Goal: Task Accomplishment & Management: Manage account settings

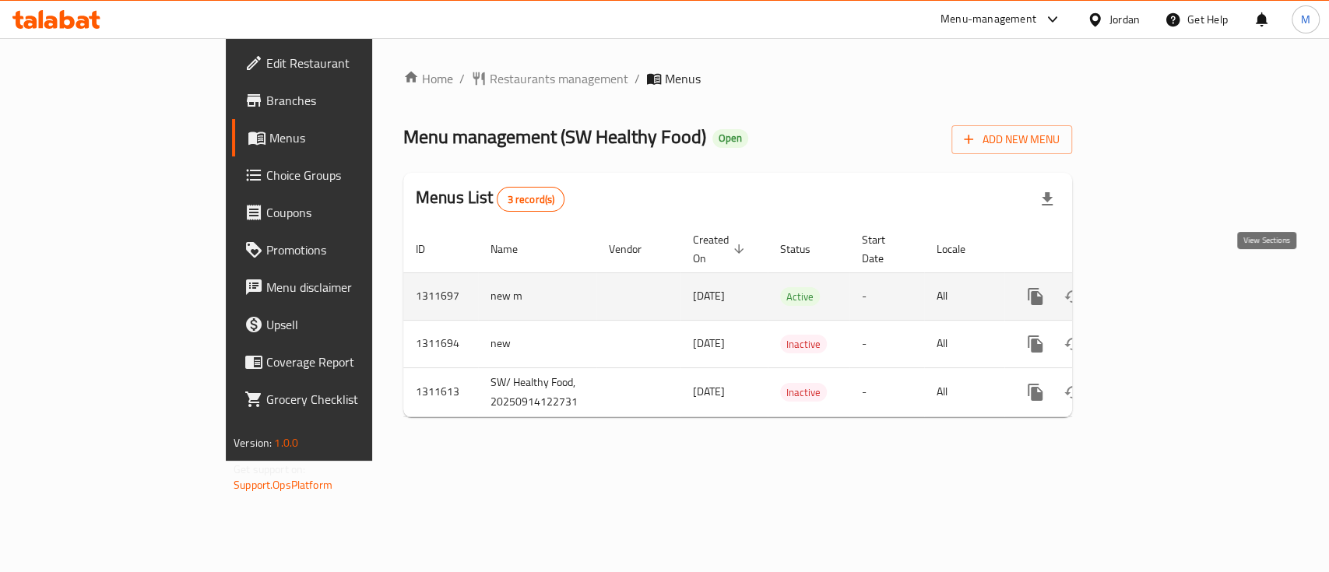
click at [1157, 287] on icon "enhanced table" at bounding box center [1147, 296] width 19 height 19
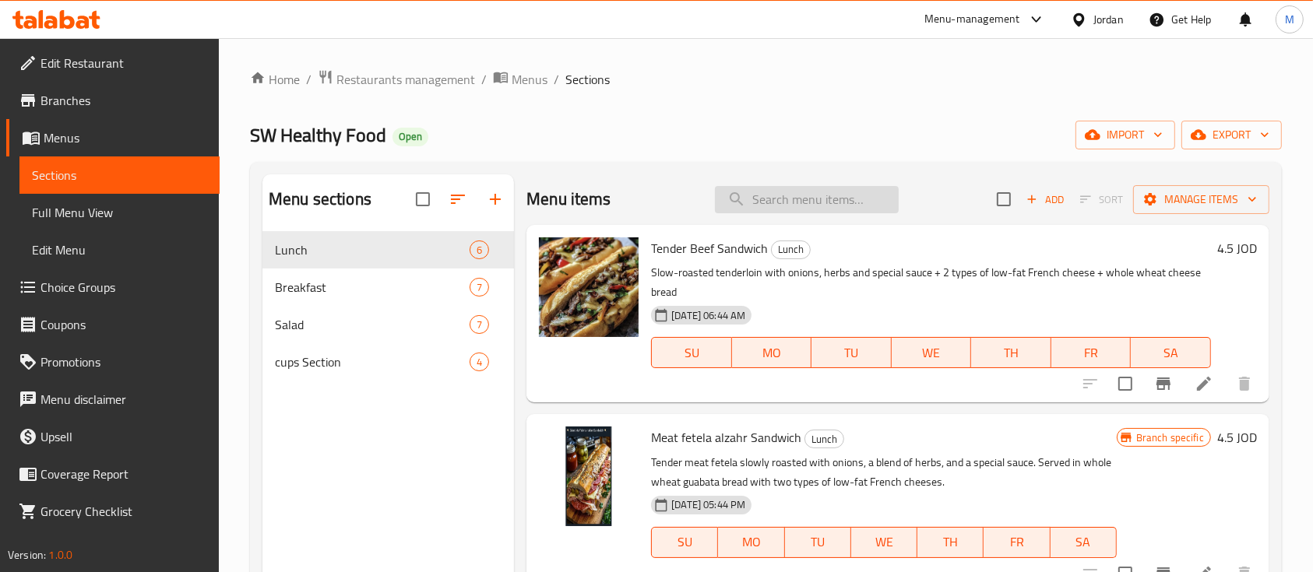
click at [804, 201] on input "search" at bounding box center [807, 199] width 184 height 27
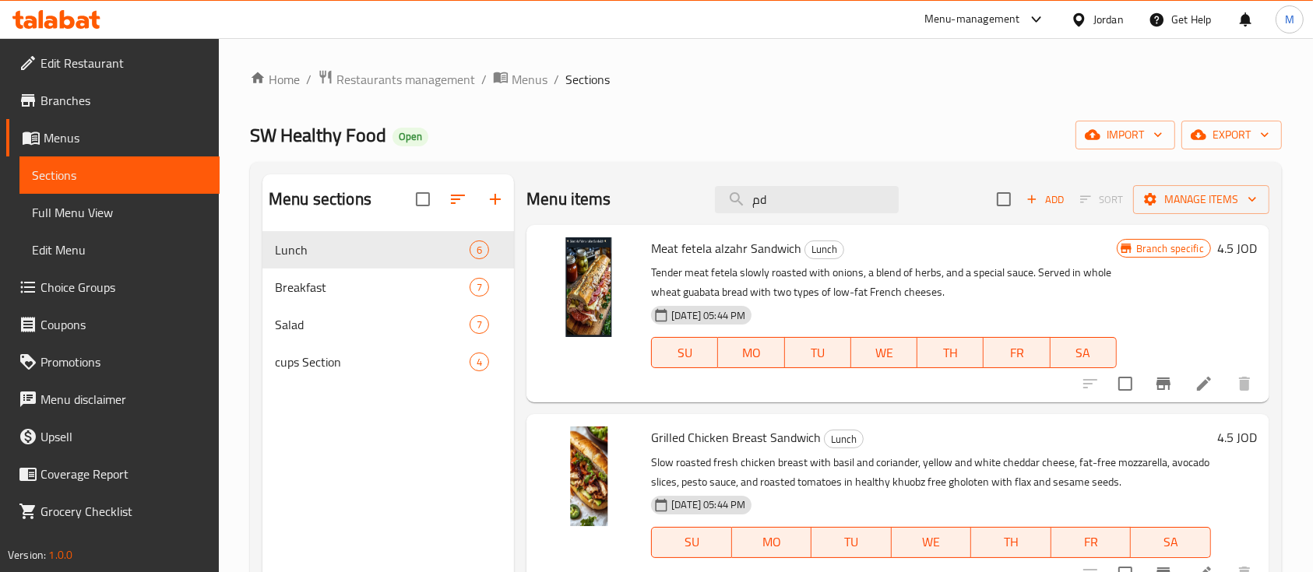
type input "م"
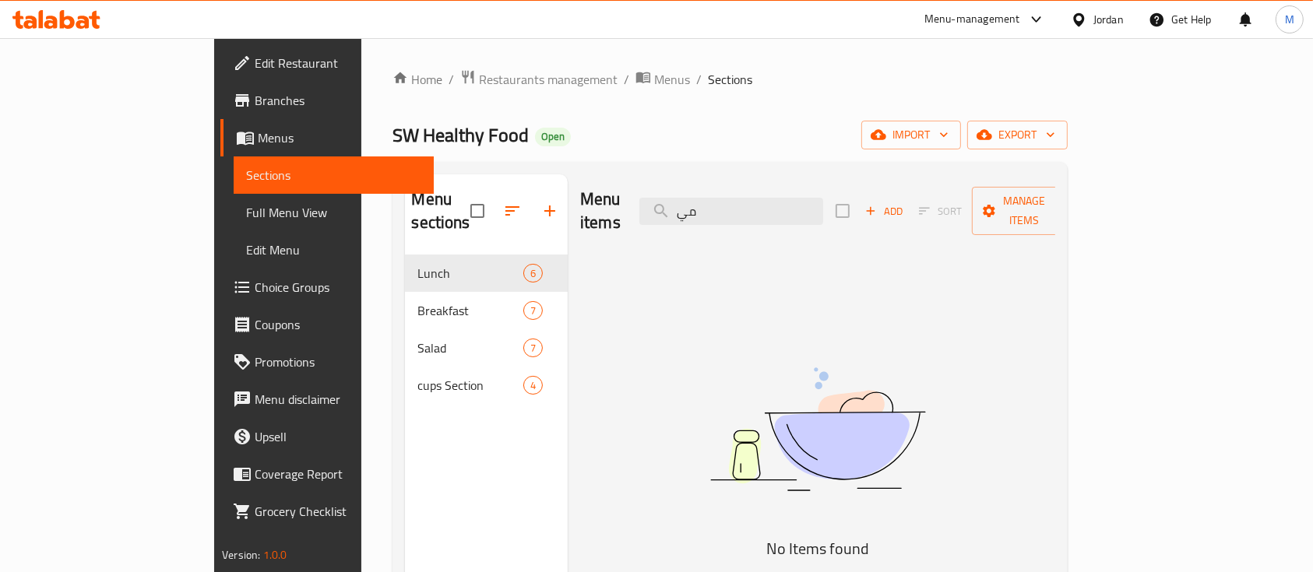
type input "م"
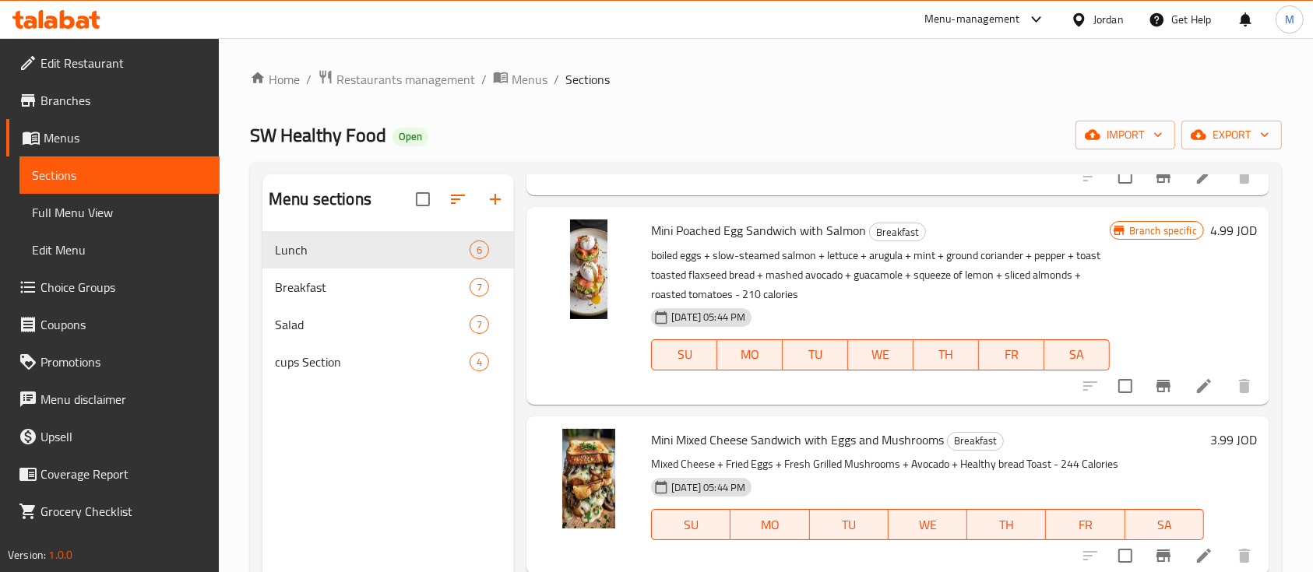
scroll to position [311, 0]
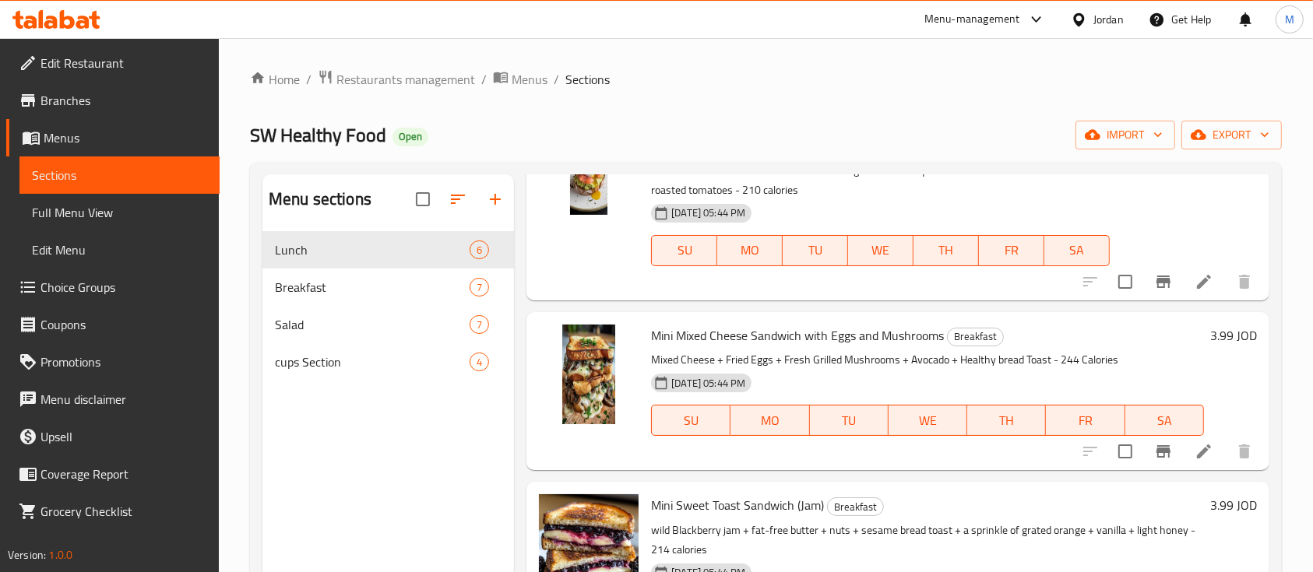
type input "mi"
click at [1195, 452] on icon at bounding box center [1204, 451] width 19 height 19
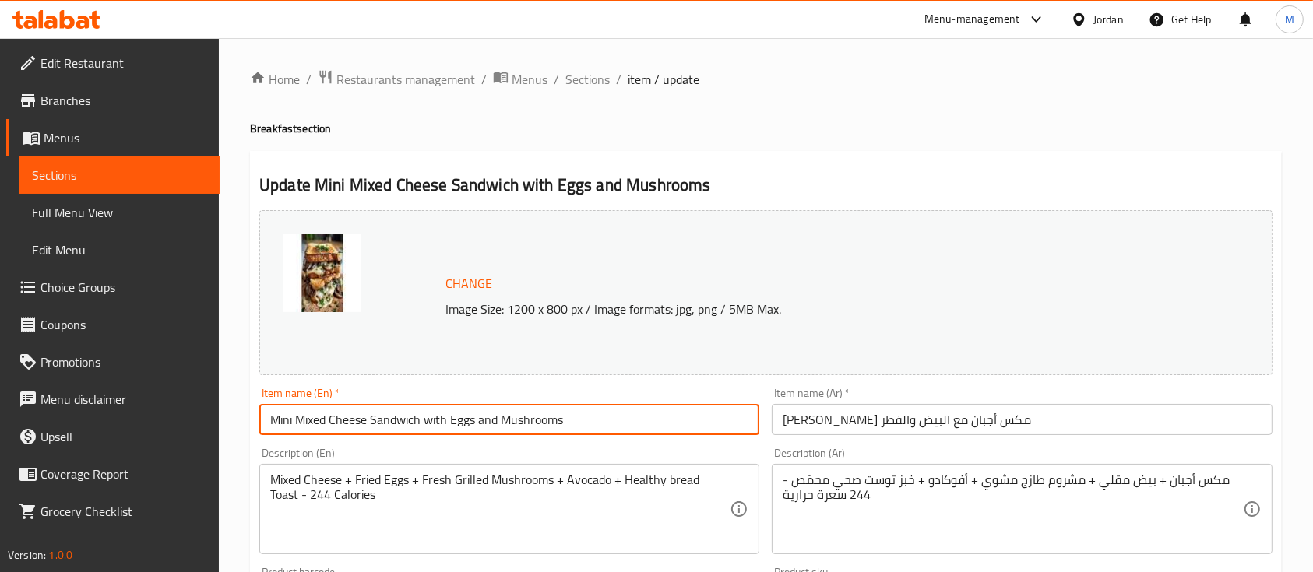
drag, startPoint x: 292, startPoint y: 411, endPoint x: 241, endPoint y: 425, distance: 52.5
click at [241, 425] on div "Home / Restaurants management / Menus / Sections / item / update Breakfast sect…" at bounding box center [766, 580] width 1094 height 1085
type input "Mixed Cheese Sandwich with Eggs and Mushrooms"
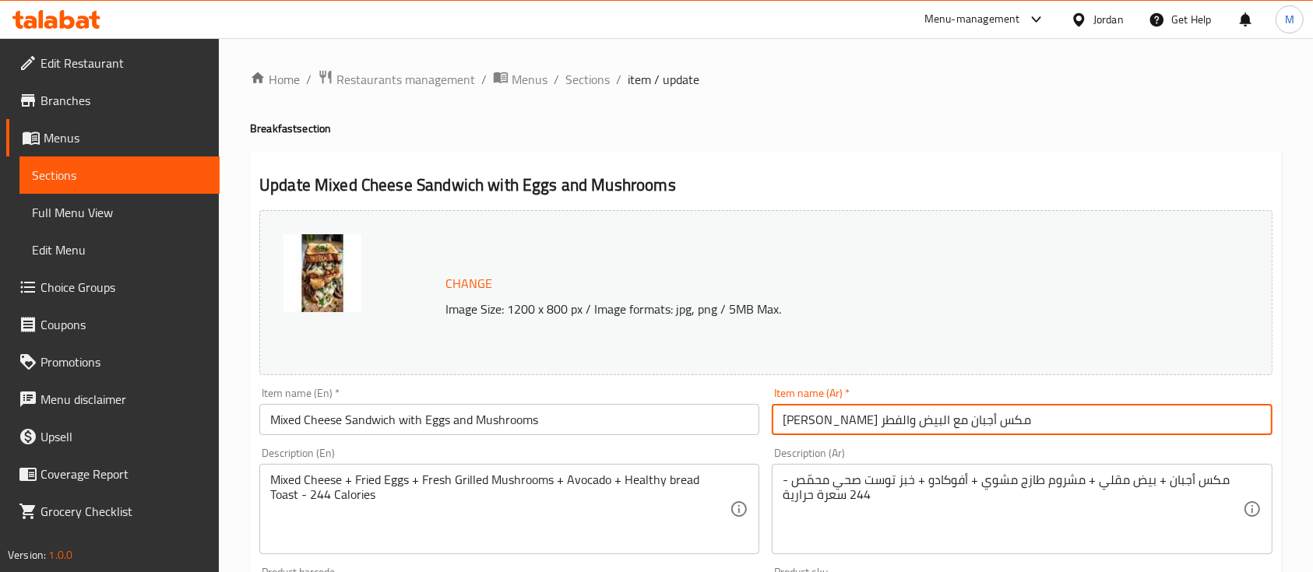
drag, startPoint x: 1023, startPoint y: 421, endPoint x: 991, endPoint y: 428, distance: 33.6
click at [991, 428] on input "[PERSON_NAME] مكس أجبان مع البیض والفطر" at bounding box center [1022, 419] width 500 height 31
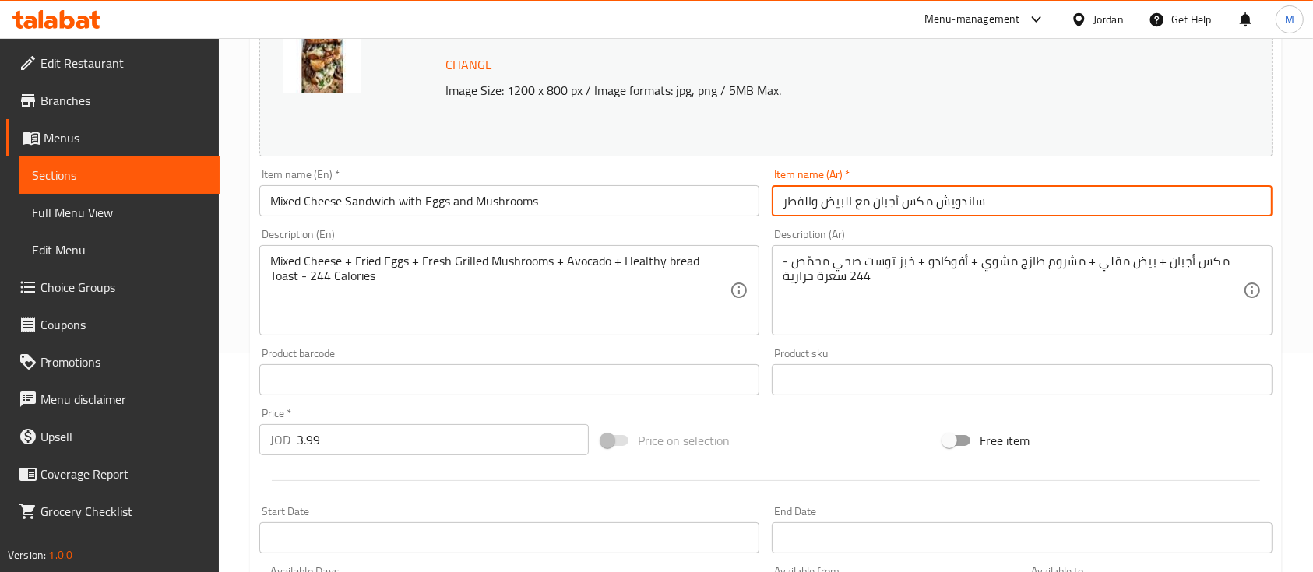
scroll to position [550, 0]
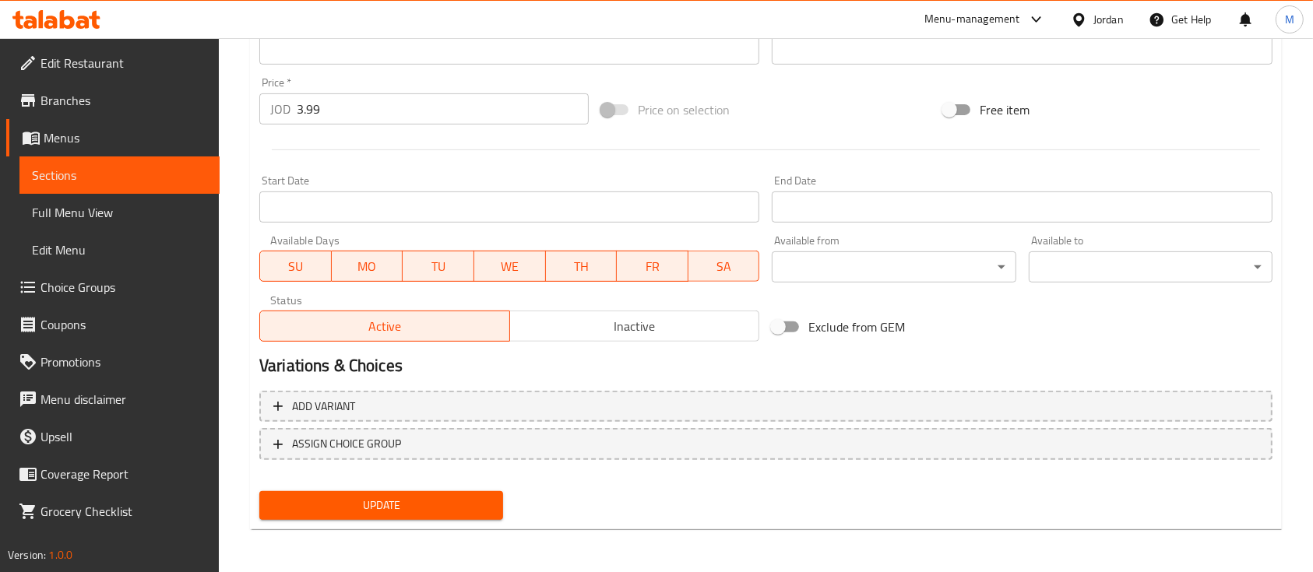
type input "ساندویش مكس أجبان مع البیض والفطر"
click at [445, 505] on div "Update" at bounding box center [381, 505] width 256 height 41
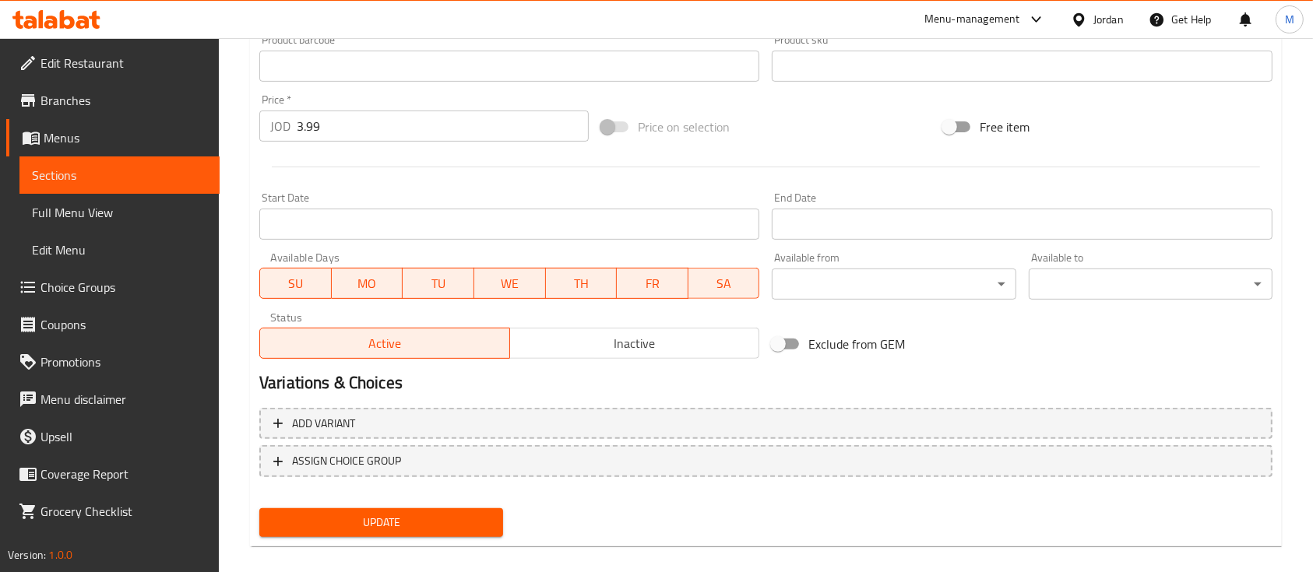
drag, startPoint x: 453, startPoint y: 514, endPoint x: 466, endPoint y: 514, distance: 12.5
click at [455, 514] on span "Update" at bounding box center [381, 522] width 219 height 19
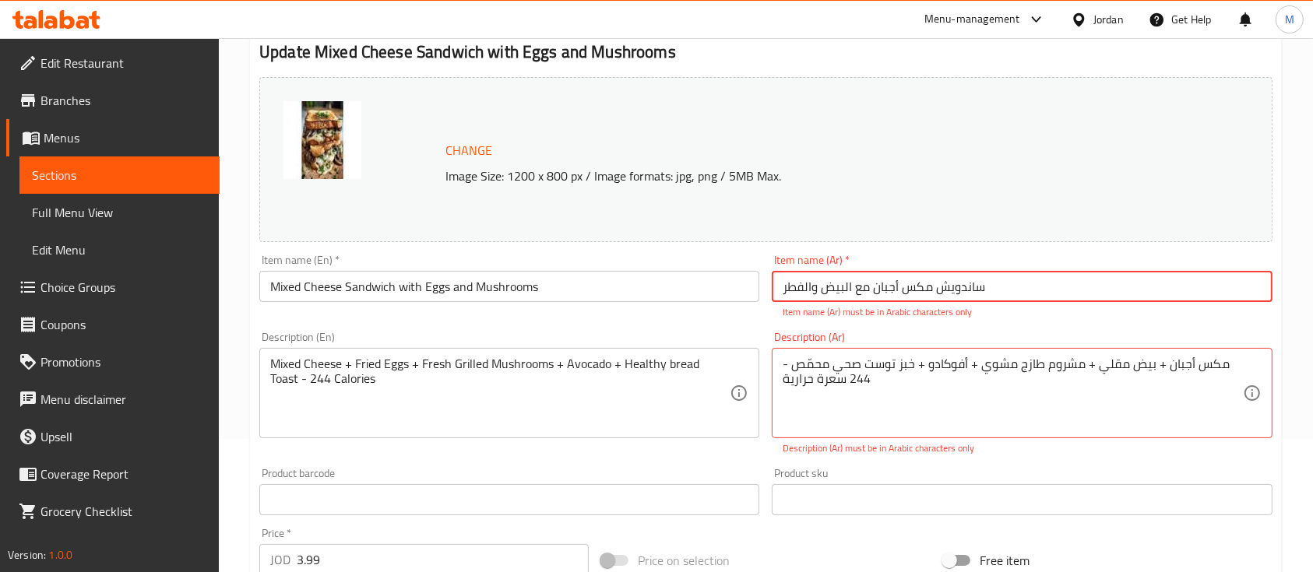
scroll to position [237, 0]
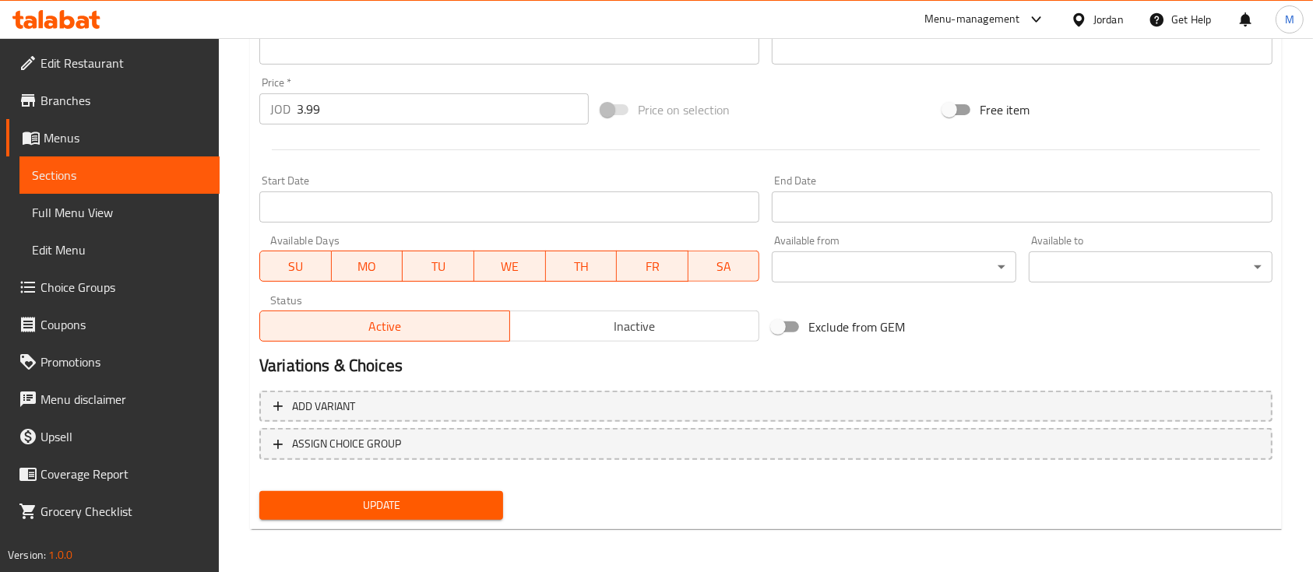
click at [470, 523] on div "Update" at bounding box center [381, 505] width 256 height 41
click at [472, 504] on span "Update" at bounding box center [381, 505] width 219 height 19
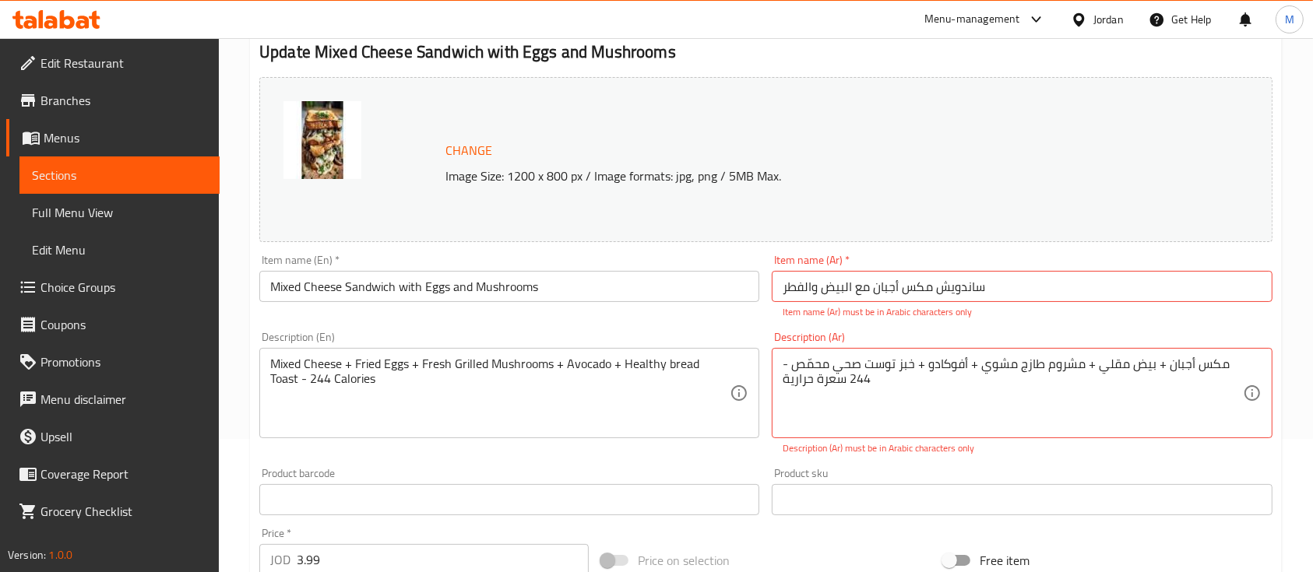
click at [1060, 312] on p "Item name (Ar) must be in Arabic characters only" at bounding box center [1022, 312] width 478 height 14
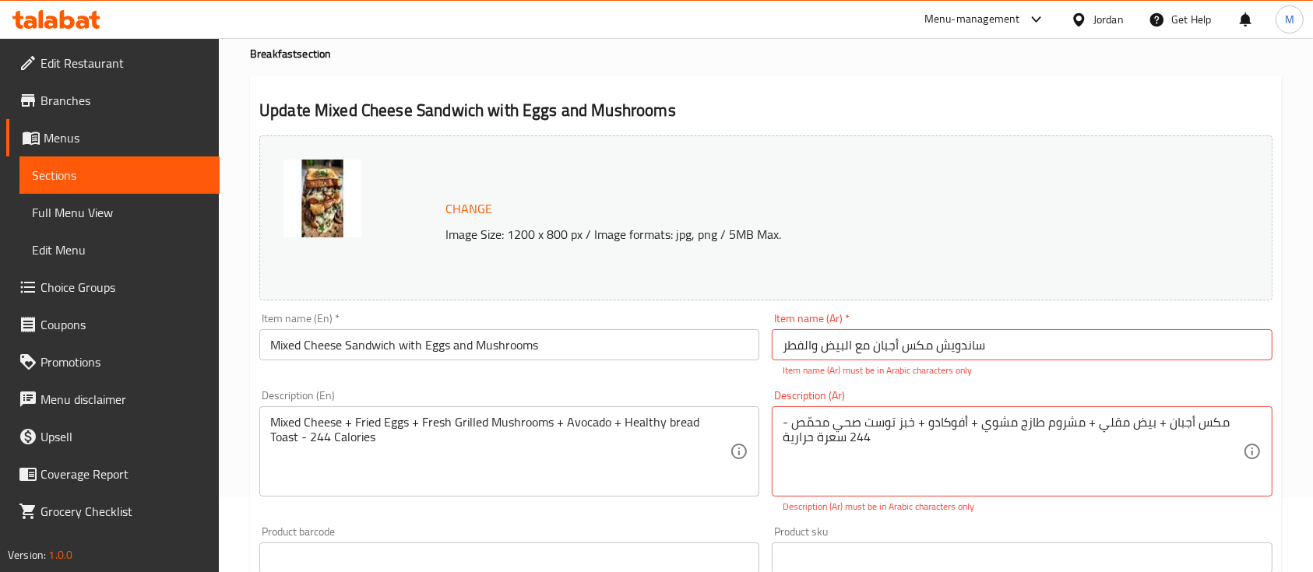
scroll to position [0, 0]
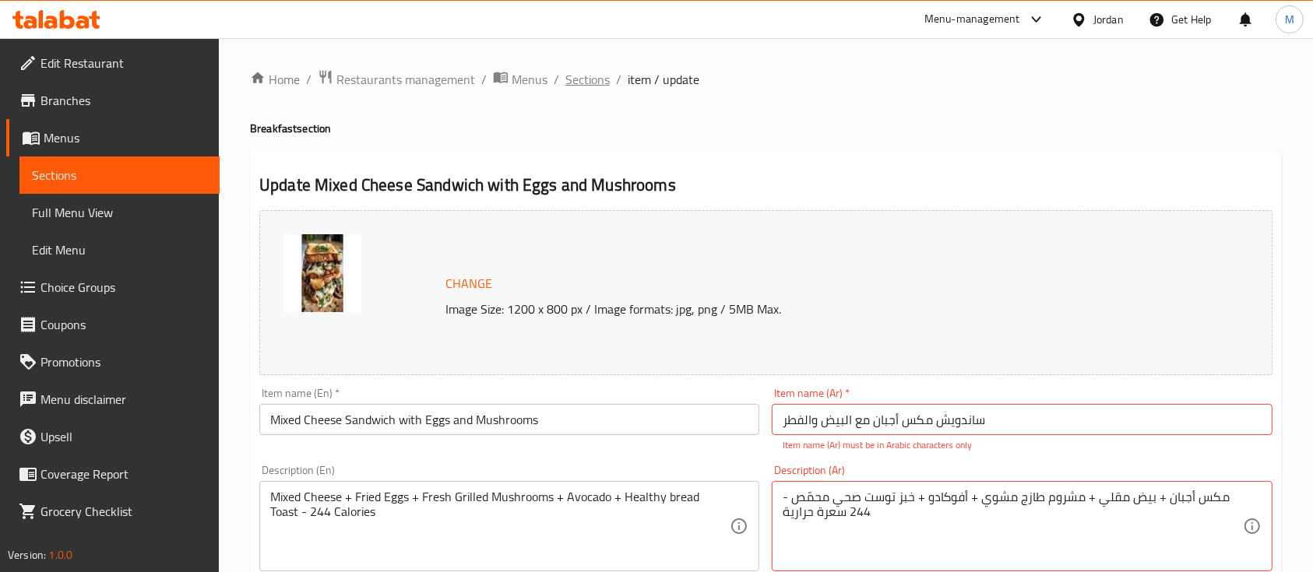
click at [593, 80] on span "Sections" at bounding box center [587, 79] width 44 height 19
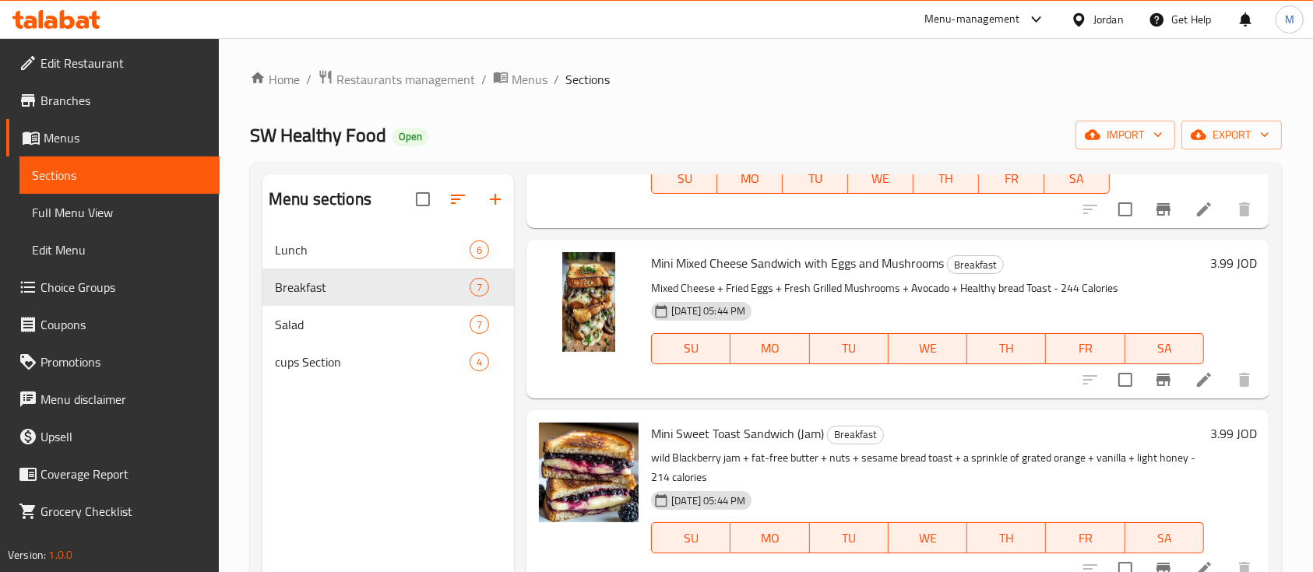
scroll to position [207, 0]
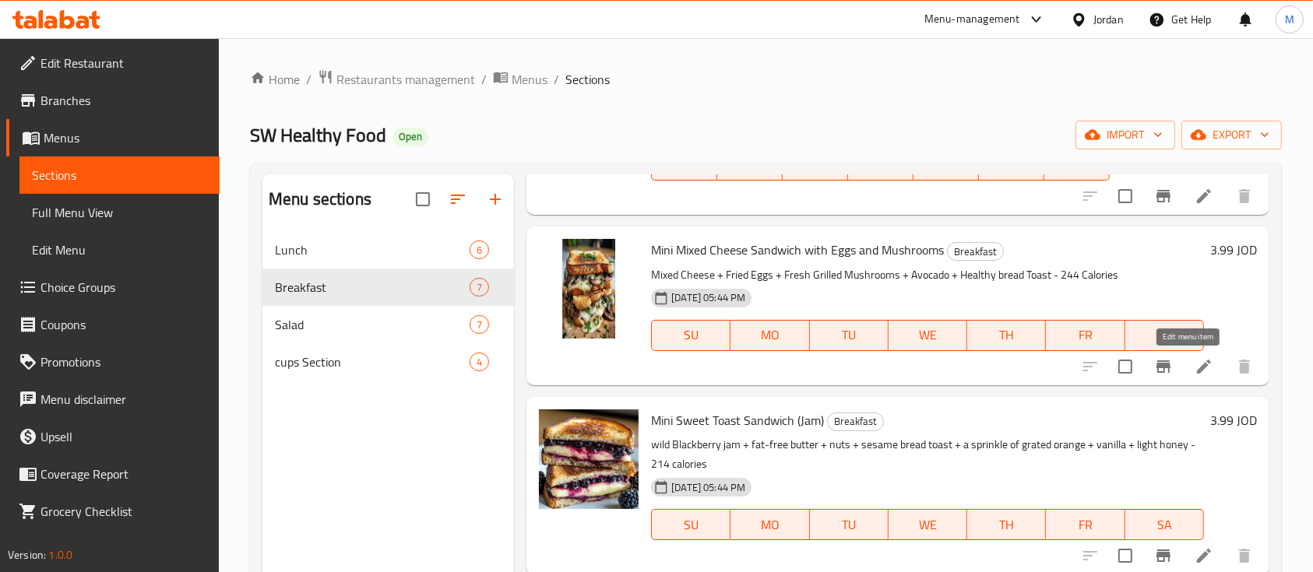
click at [1197, 371] on icon at bounding box center [1204, 367] width 14 height 14
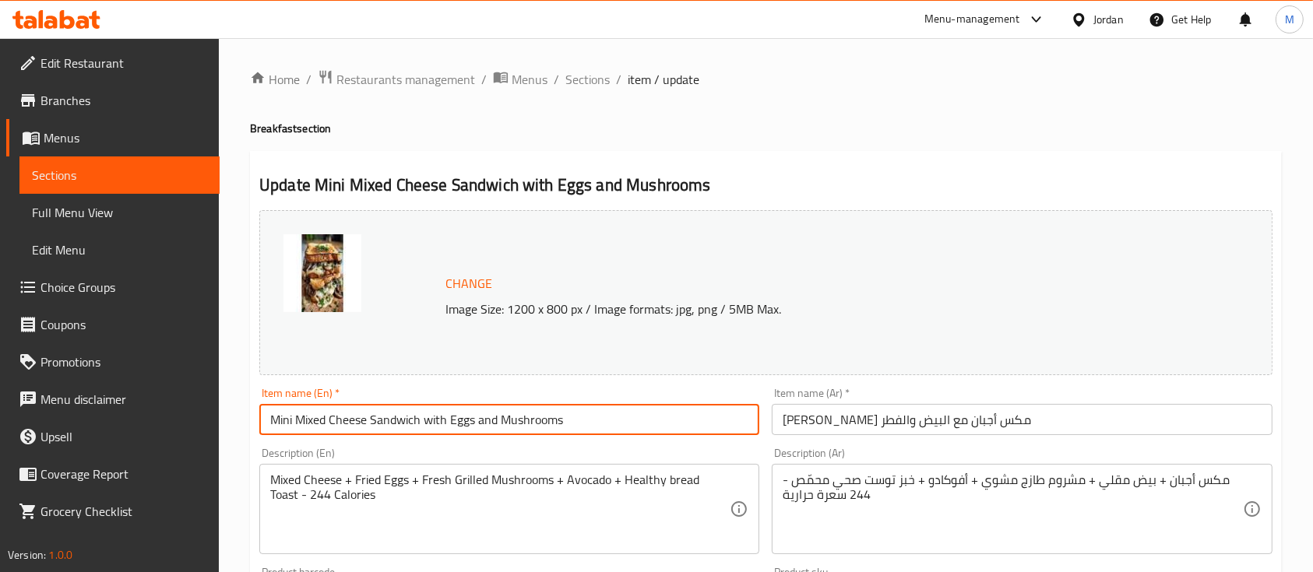
drag, startPoint x: 290, startPoint y: 420, endPoint x: 238, endPoint y: 427, distance: 53.4
click at [238, 429] on div "Home / Restaurants management / Menus / Sections / item / update Breakfast sect…" at bounding box center [766, 580] width 1094 height 1085
drag, startPoint x: 276, startPoint y: 421, endPoint x: 258, endPoint y: 428, distance: 19.5
click at [258, 428] on div "Item name (En)   * i Mixed Cheese Sandwich with Eggs and Mushrooms Item name (E…" at bounding box center [509, 412] width 512 height 60
type input "Mixed Cheese Sandwich with Eggs and Mushrooms"
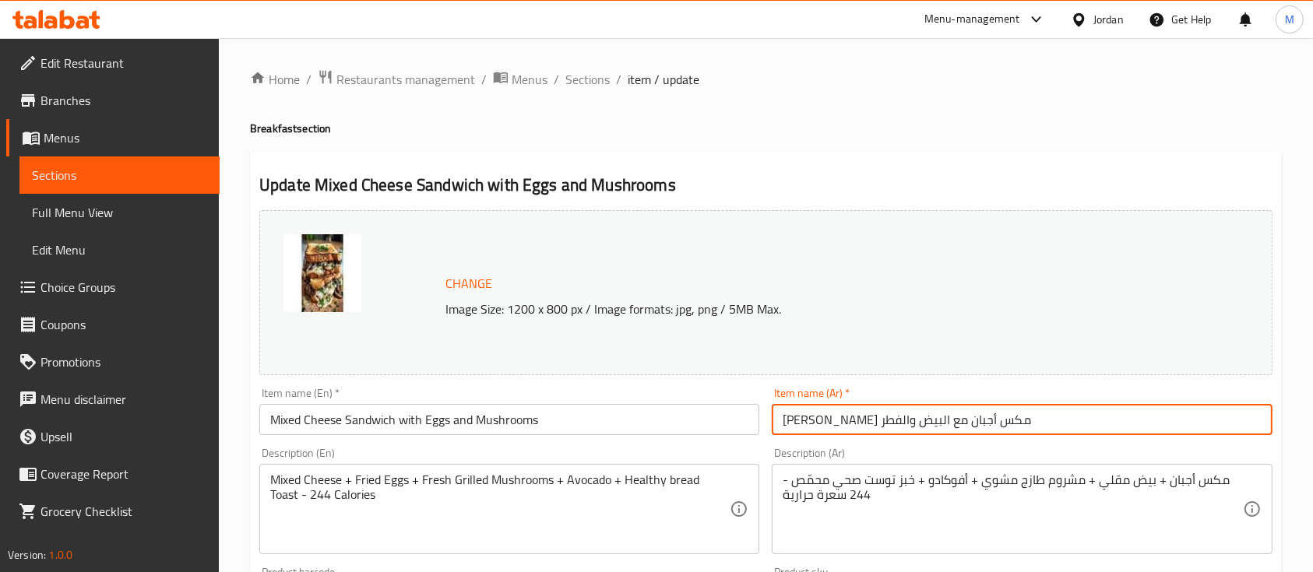
click at [1036, 425] on input "[PERSON_NAME] مكس أجبان مع البیض والفطر" at bounding box center [1022, 419] width 500 height 31
click at [1002, 422] on input "[PERSON_NAME] مكس أجبان مع البیض والفطر" at bounding box center [1022, 419] width 500 height 31
type input "ساندویش مكس أجبان مع البیض والفطر"
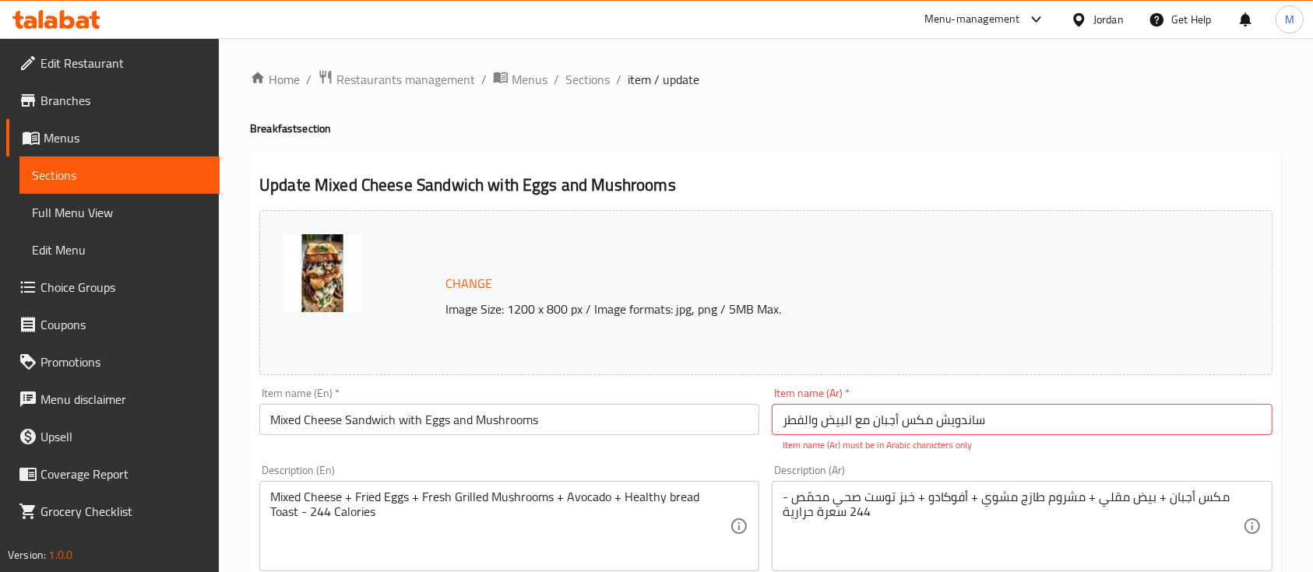
click at [991, 347] on div "Change Image Size: 1200 x 800 px / Image formats: jpg, png / 5MB Max." at bounding box center [765, 292] width 1013 height 165
click at [588, 84] on span "Sections" at bounding box center [587, 79] width 44 height 19
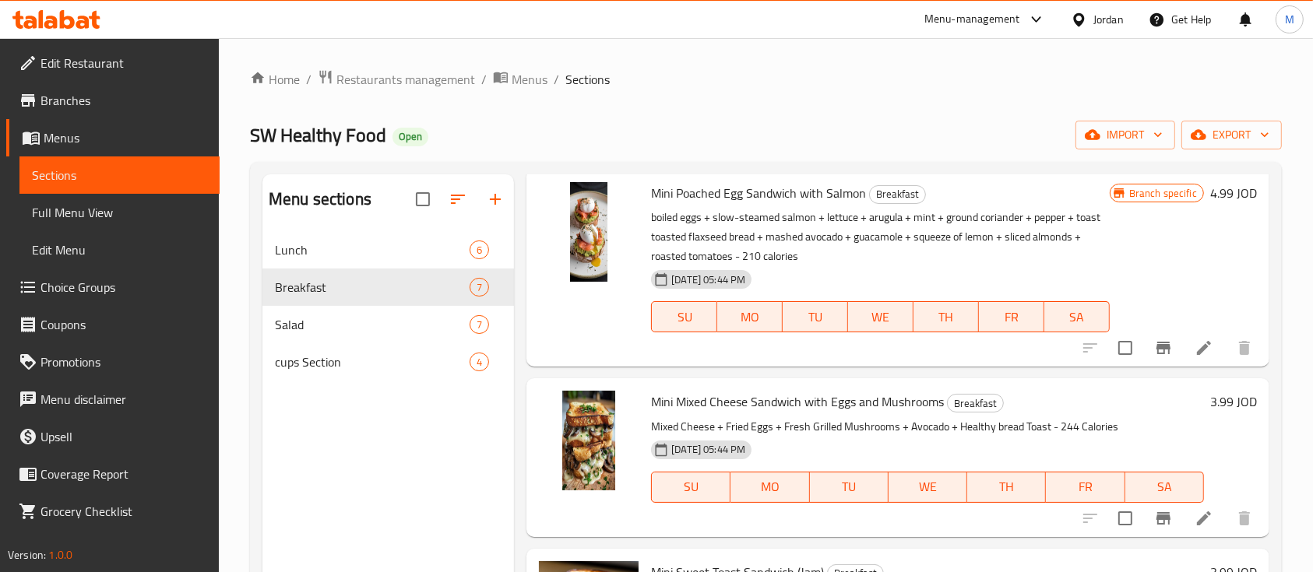
scroll to position [56, 0]
click at [1198, 518] on li at bounding box center [1204, 518] width 44 height 28
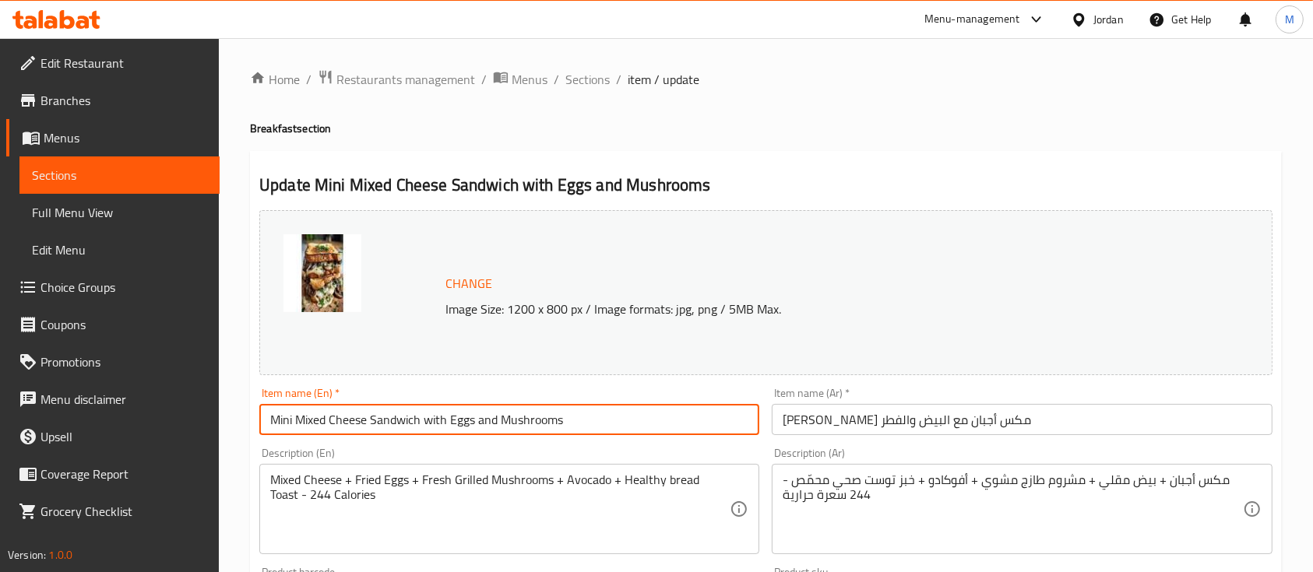
click at [285, 418] on input "Mini Mixed Cheese Sandwich with Eggs and Mushrooms" at bounding box center [509, 419] width 500 height 31
type input "Mixed Cheese Sandwich with Eggs and Mushrooms"
click at [1002, 424] on input "[PERSON_NAME] مكس أجبان مع البیض والفطر" at bounding box center [1022, 419] width 500 height 31
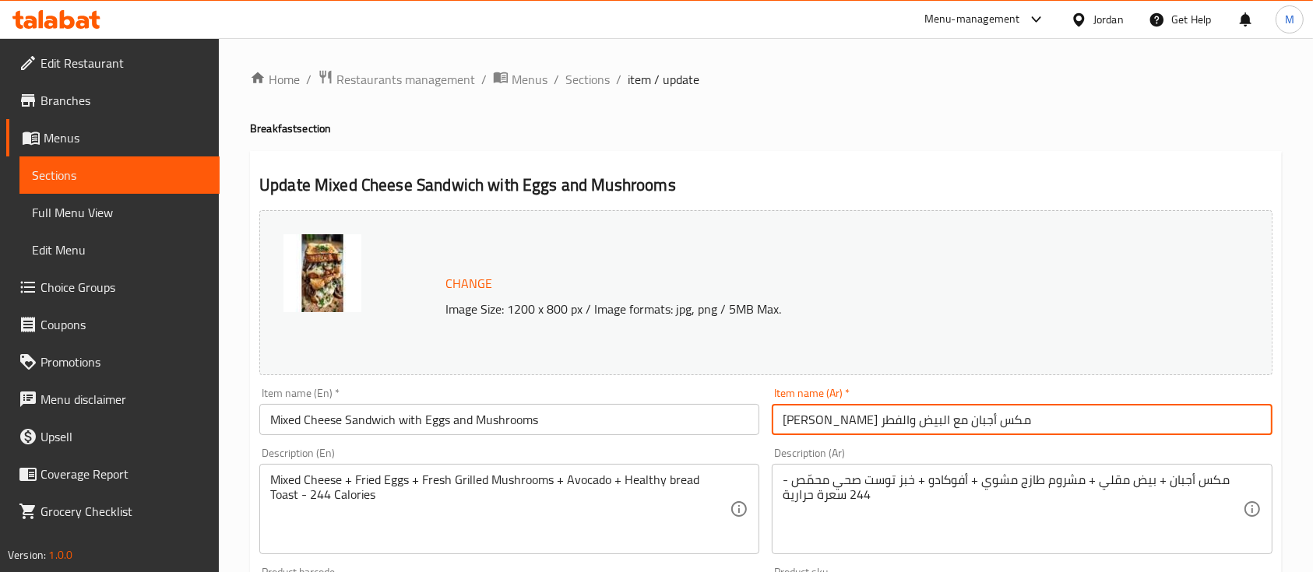
click at [1002, 424] on input "[PERSON_NAME] مكس أجبان مع البیض والفطر" at bounding box center [1022, 419] width 500 height 31
click at [857, 189] on h2 "Update Mixed Cheese Sandwich with Eggs and Mushrooms" at bounding box center [765, 185] width 1013 height 23
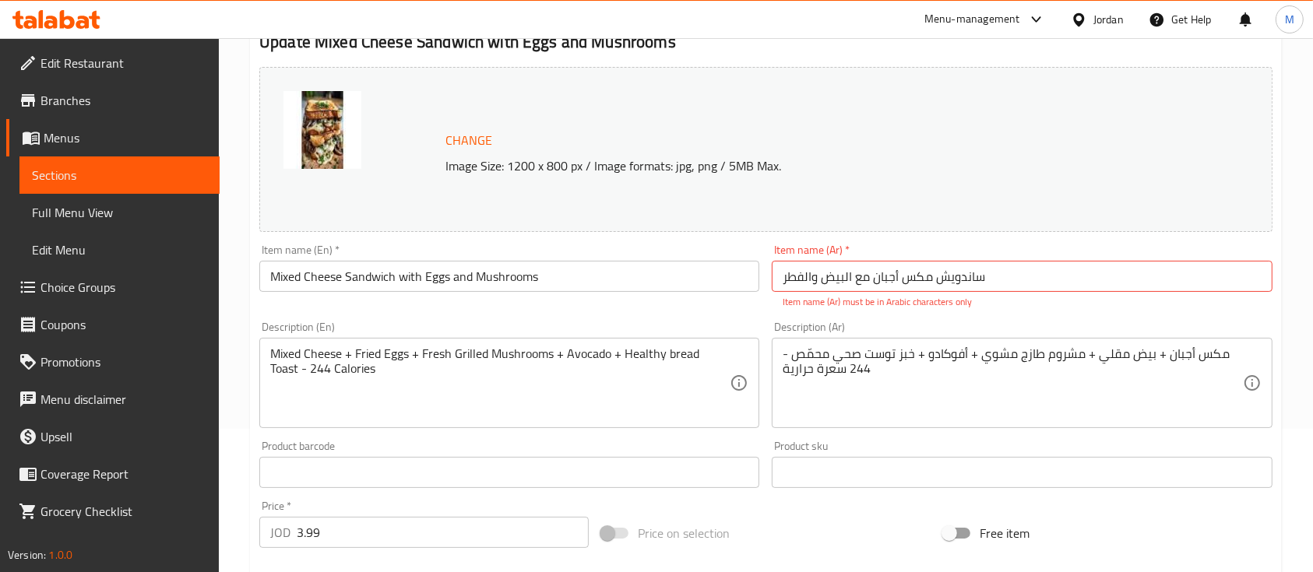
scroll to position [146, 0]
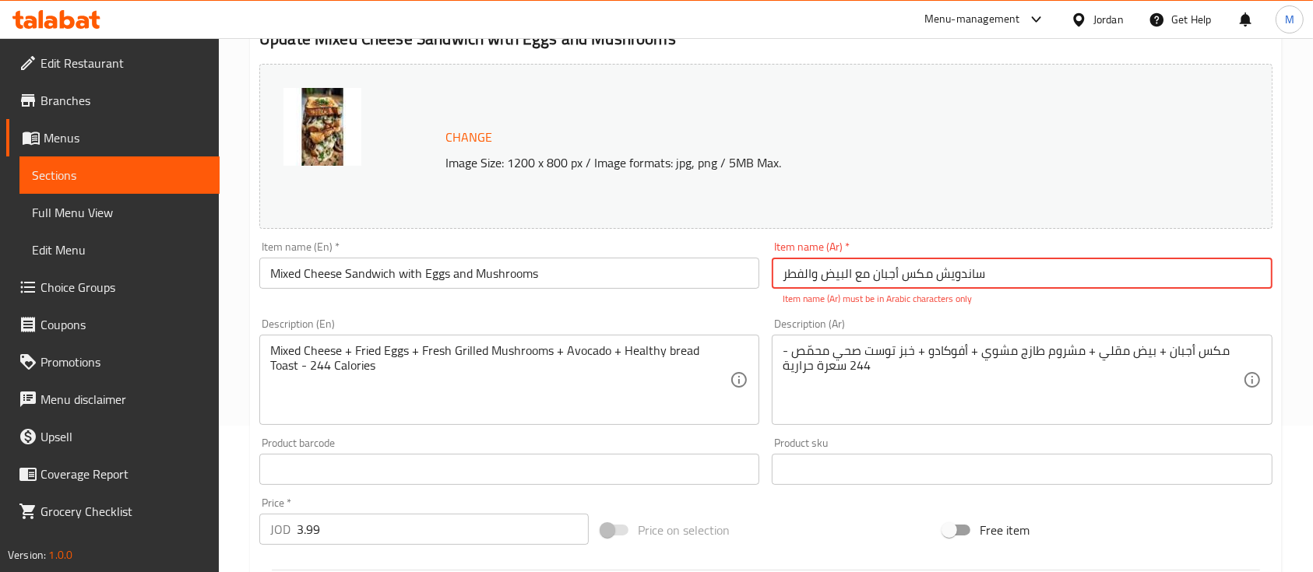
drag, startPoint x: 985, startPoint y: 271, endPoint x: 766, endPoint y: 272, distance: 218.8
click at [766, 272] on div "Item name (Ar)   * ساندویش مكس أجبان مع البیض والفطر Item name (Ar) * Item name…" at bounding box center [1021, 273] width 512 height 77
click at [906, 303] on p "Item name (Ar) must be in Arabic characters only" at bounding box center [1022, 299] width 478 height 14
click at [898, 268] on input "ساندویش مكس أجبان مع البیض والفطر" at bounding box center [1022, 273] width 500 height 31
click at [931, 306] on p "Item name (Ar) must be in Arabic characters only" at bounding box center [1022, 299] width 478 height 14
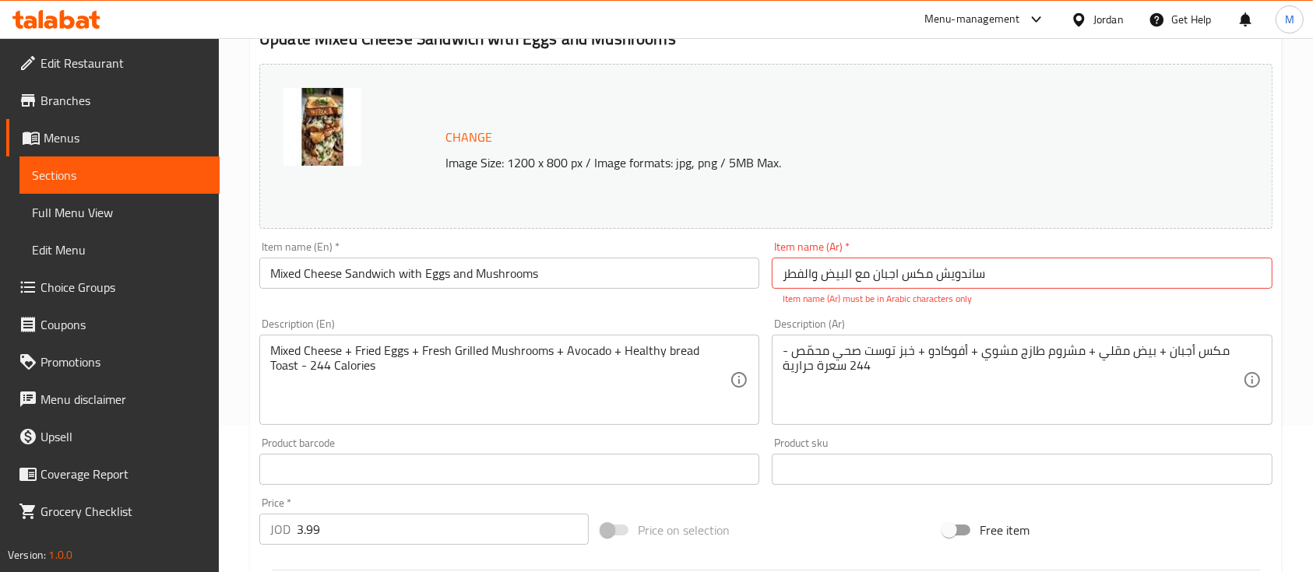
click at [1000, 315] on div "Description (Ar) مكس أجبان + بیض مقلي + مشروم طازج مشوي + أفوكادو + خبز توست صح…" at bounding box center [1021, 371] width 512 height 119
type input "ساندویش مكس أجبان مع البیض والفطر"
click at [922, 283] on input "ساندویش مكس أجبان مع البیض والفطر" at bounding box center [1022, 273] width 500 height 31
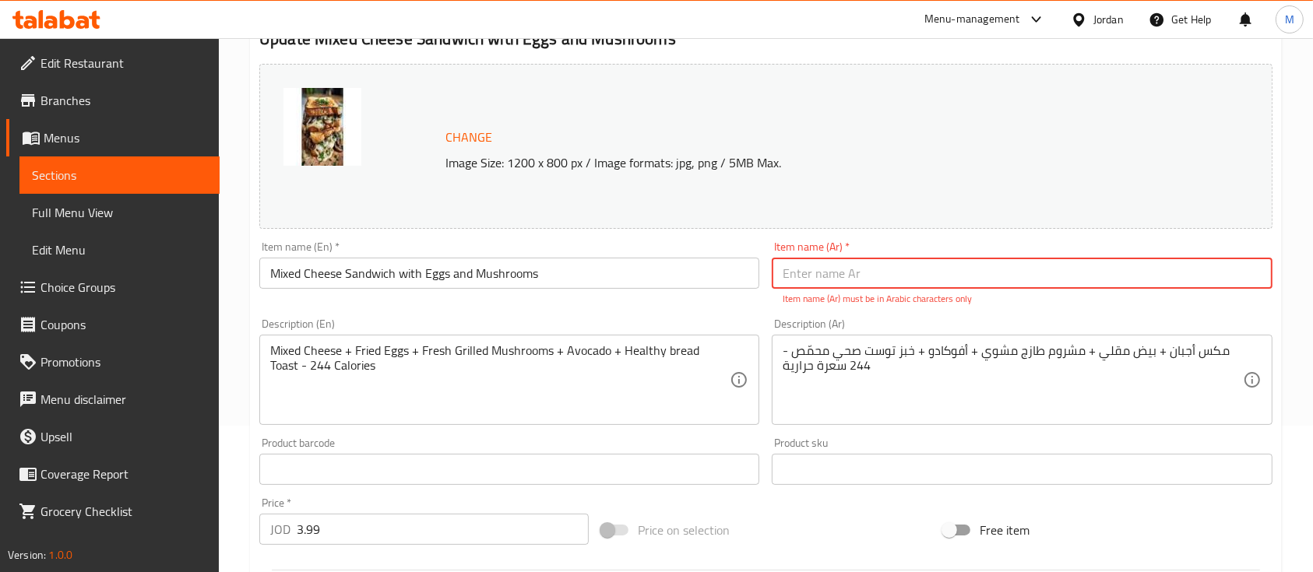
paste input "ساندویش مكس أجبان مع البیض والفطر"
type input "ساندویش مكس أجبان مع البیض والفطر"
click at [972, 308] on div "Item name (Ar)   * ساندویش مكس أجبان مع البیض والفطر Item name (Ar) * Item name…" at bounding box center [1021, 273] width 512 height 77
click at [962, 285] on input "ساندویش مكس أجبان مع البیض والفطر" at bounding box center [1022, 273] width 500 height 31
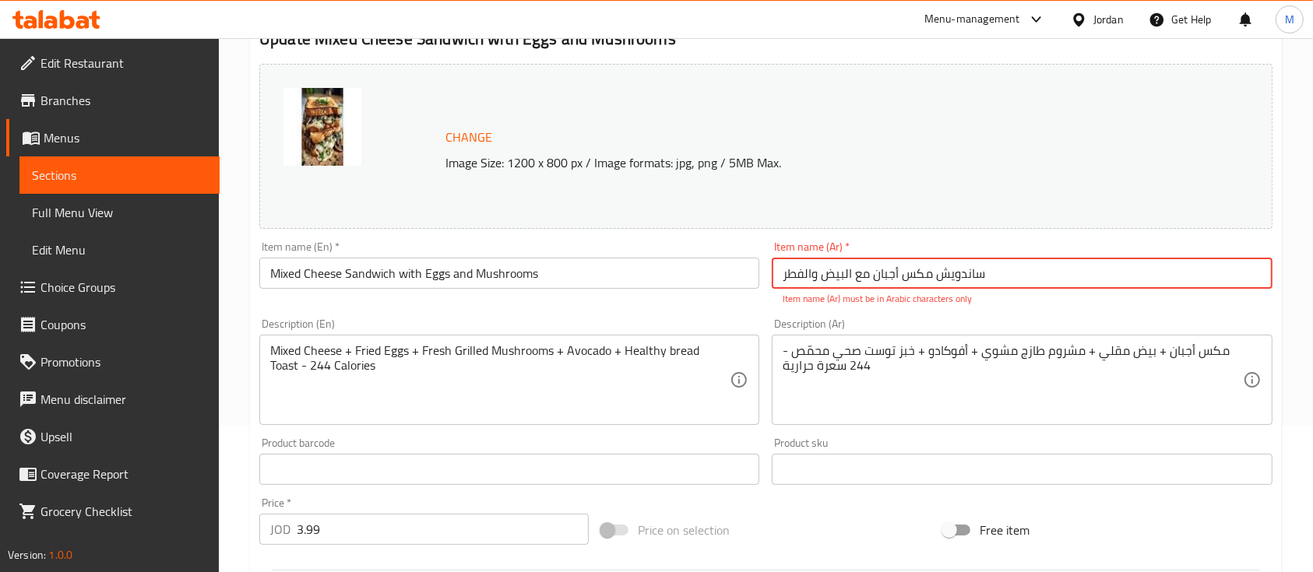
click at [962, 285] on input "ساندویش مكس أجبان مع البیض والفطر" at bounding box center [1022, 273] width 500 height 31
type input "ساندويش مكس أجبان مع البيض و الفطر"
click at [953, 121] on div "Change Image Size: 1200 x 800 px / Image formats: jpg, png / 5MB Max." at bounding box center [800, 146] width 723 height 51
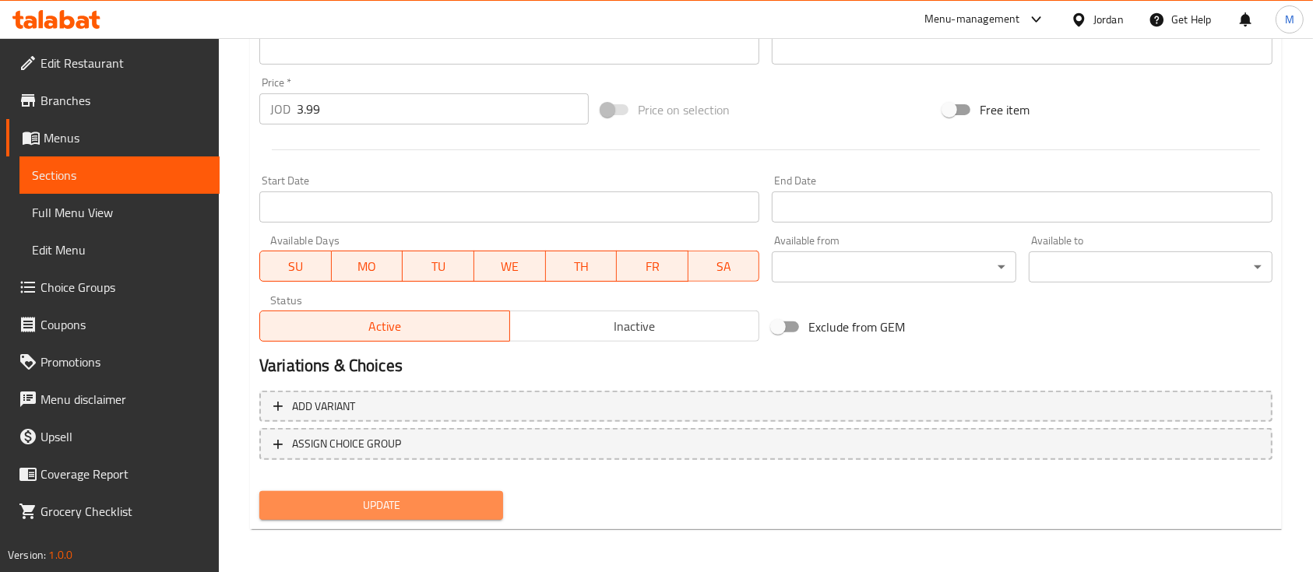
click at [407, 516] on button "Update" at bounding box center [381, 505] width 244 height 29
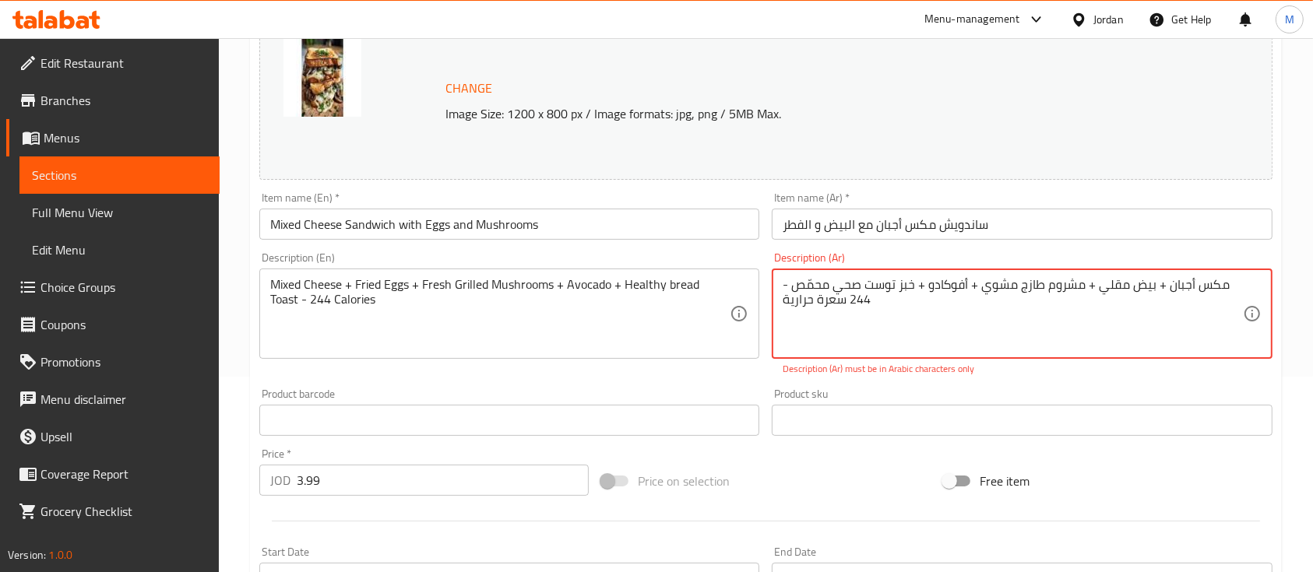
click at [785, 277] on textarea "مكس أجبان + بیض مقلي + مشروم طازج مشوي + أفوكادو + خبز توست صحي محمّص - 244 سعر…" at bounding box center [1012, 314] width 459 height 74
click at [841, 171] on div "Change Image Size: 1200 x 800 px / Image formats: jpg, png / 5MB Max." at bounding box center [765, 97] width 1013 height 165
click at [987, 201] on div "Item name (Ar)   * ساندويش مكس أجبان مع البيض و الفطر Item name (Ar) *" at bounding box center [1022, 216] width 500 height 48
click at [1011, 321] on textarea "مكس أجبان + بیض مقلي + مشروم طازج مشوي + أفوكادو + خبز توست صحي محمّص 244 سعرة …" at bounding box center [1012, 314] width 459 height 74
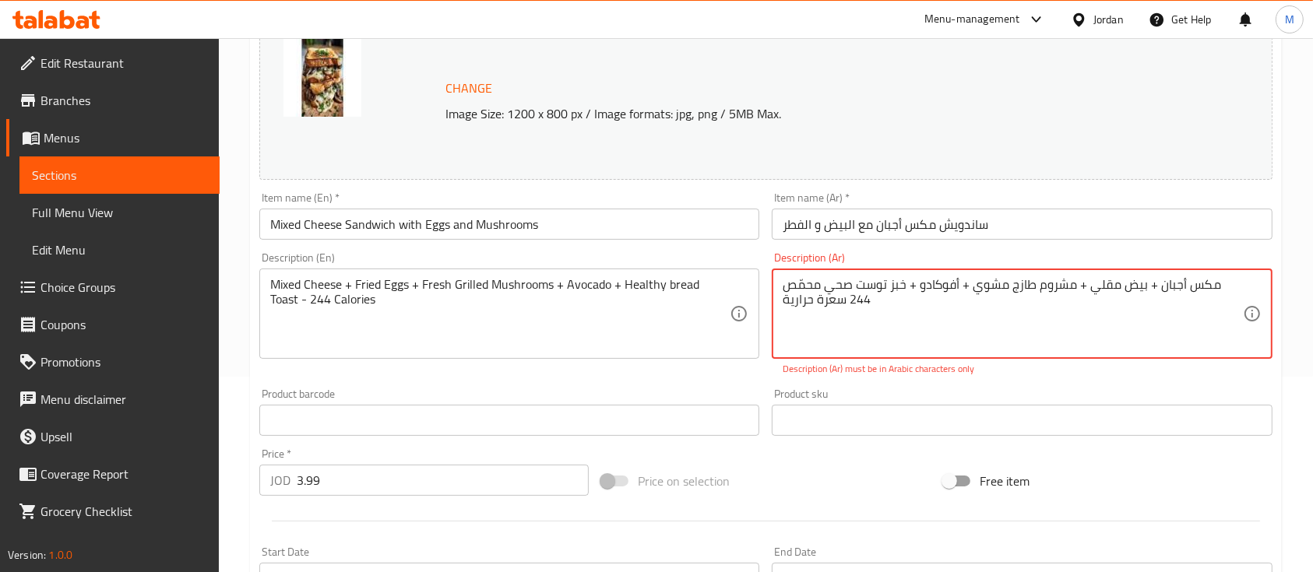
click at [1011, 321] on textarea "مكس أجبان + بیض مقلي + مشروم طازج مشوي + أفوكادو + خبز توست صحي محمّص 244 سعرة …" at bounding box center [1012, 314] width 459 height 74
click at [827, 287] on textarea "مكس أجبان + بیض مقلي + مشروم طازج مشوي + أفوكادو + خبز توست صحي محمّص 244 سعرة …" at bounding box center [1012, 314] width 459 height 74
click at [1068, 169] on div "Change Image Size: 1200 x 800 px / Image formats: jpg, png / 5MB Max." at bounding box center [765, 97] width 1013 height 165
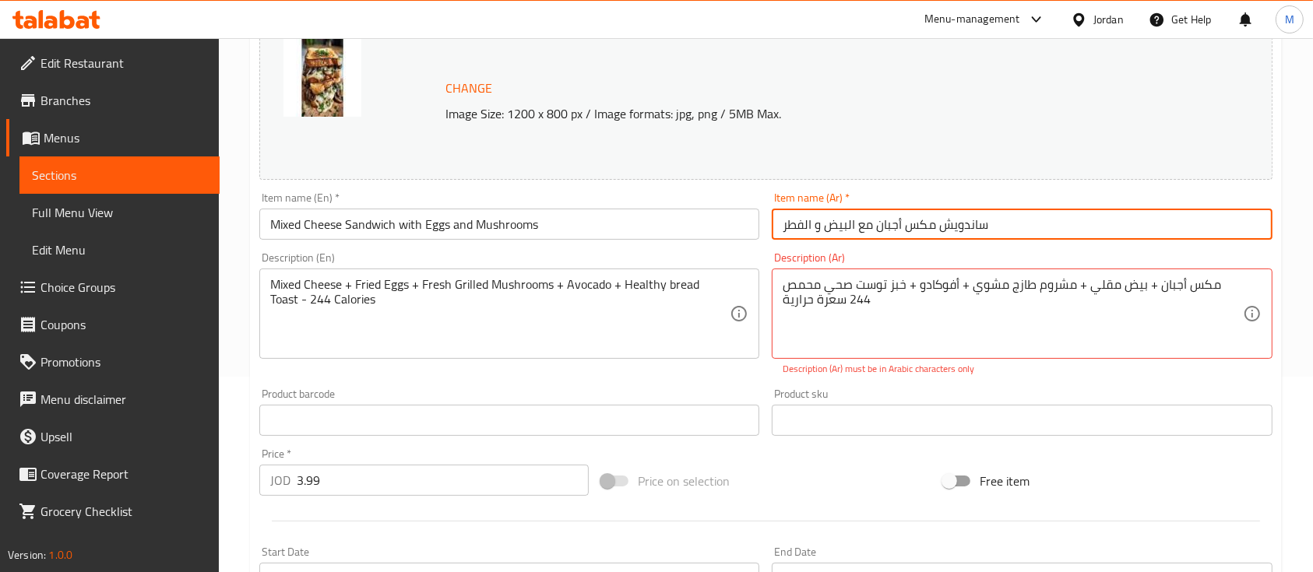
click at [1004, 219] on input "ساندويش مكس أجبان مع البيض و الفطر" at bounding box center [1022, 224] width 500 height 31
click at [1030, 203] on div "Item name (Ar)   * ساندويش مكس أجبان مع البيض و الفطر Item name (Ar) *" at bounding box center [1022, 216] width 500 height 48
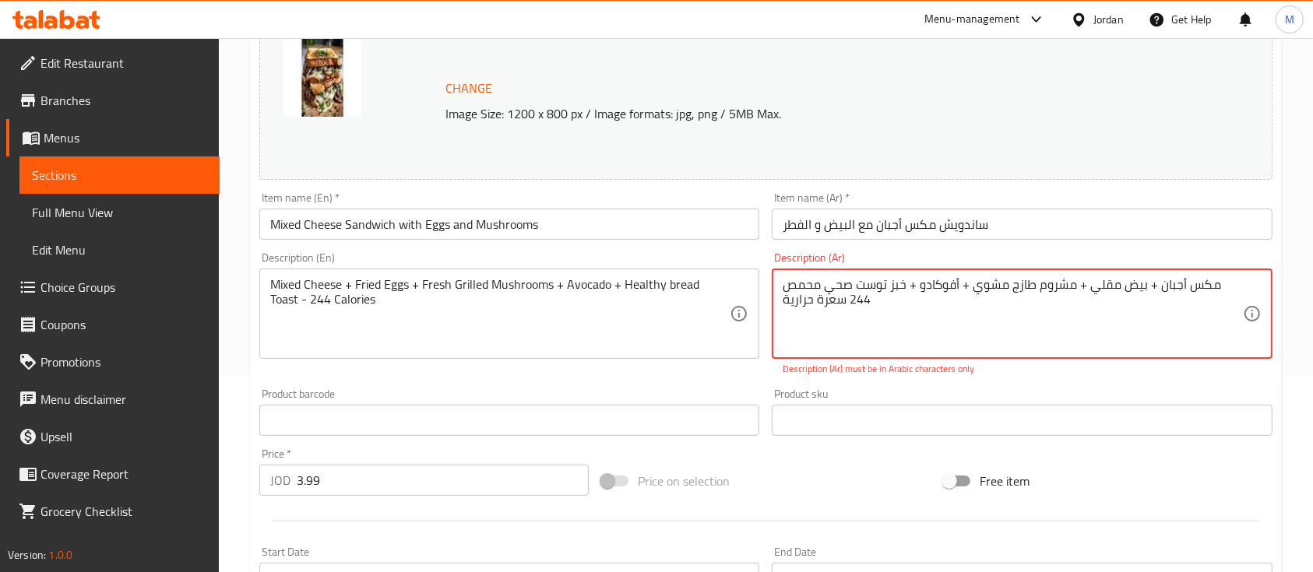
drag, startPoint x: 999, startPoint y: 300, endPoint x: 1235, endPoint y: 282, distance: 236.6
type textarea "م"
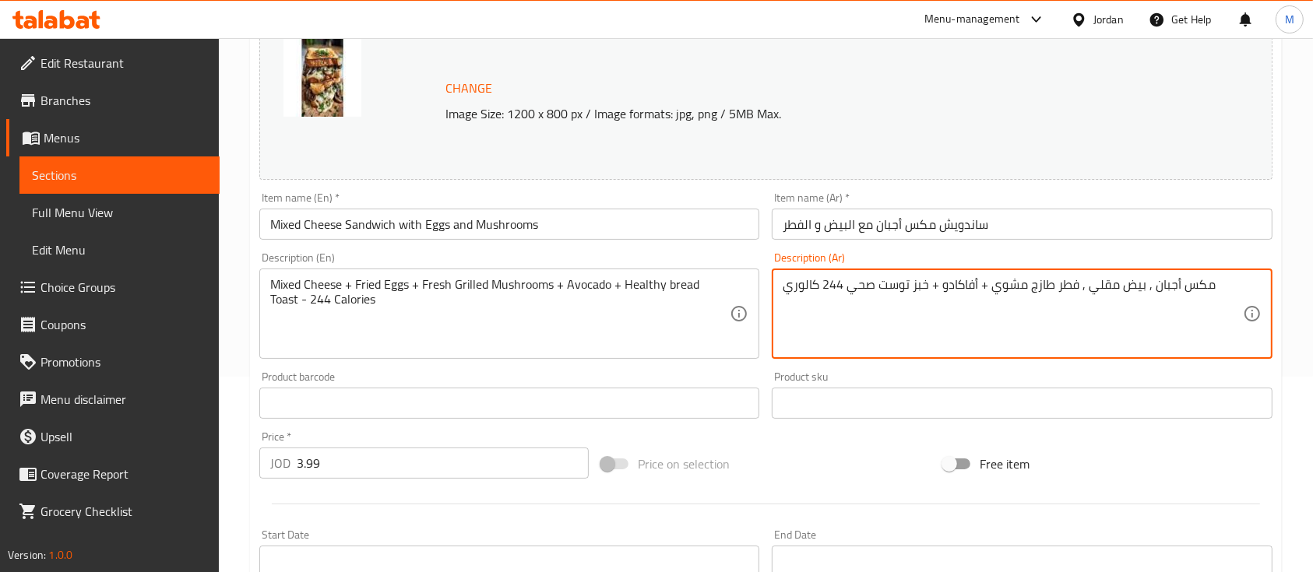
type textarea "مكس أجبان , بيض مقلي , فطر طازج مشوي + أفاكادو + خبز توست صحي 244 كالوري"
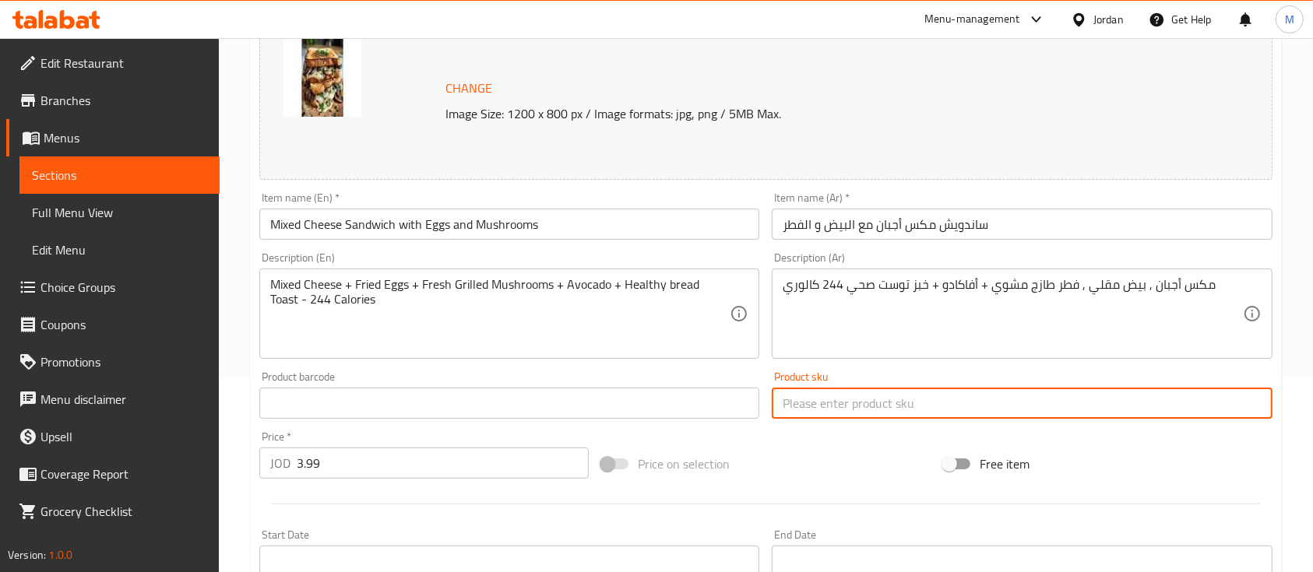
click at [866, 392] on input "text" at bounding box center [1022, 403] width 500 height 31
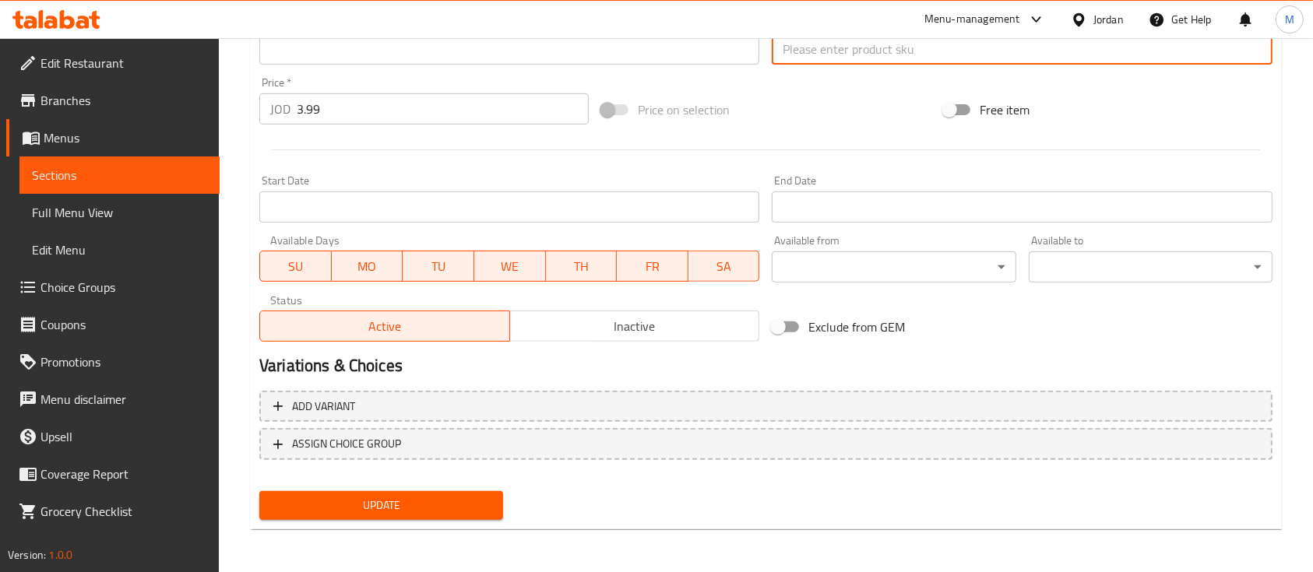
click at [412, 518] on button "Update" at bounding box center [381, 505] width 244 height 29
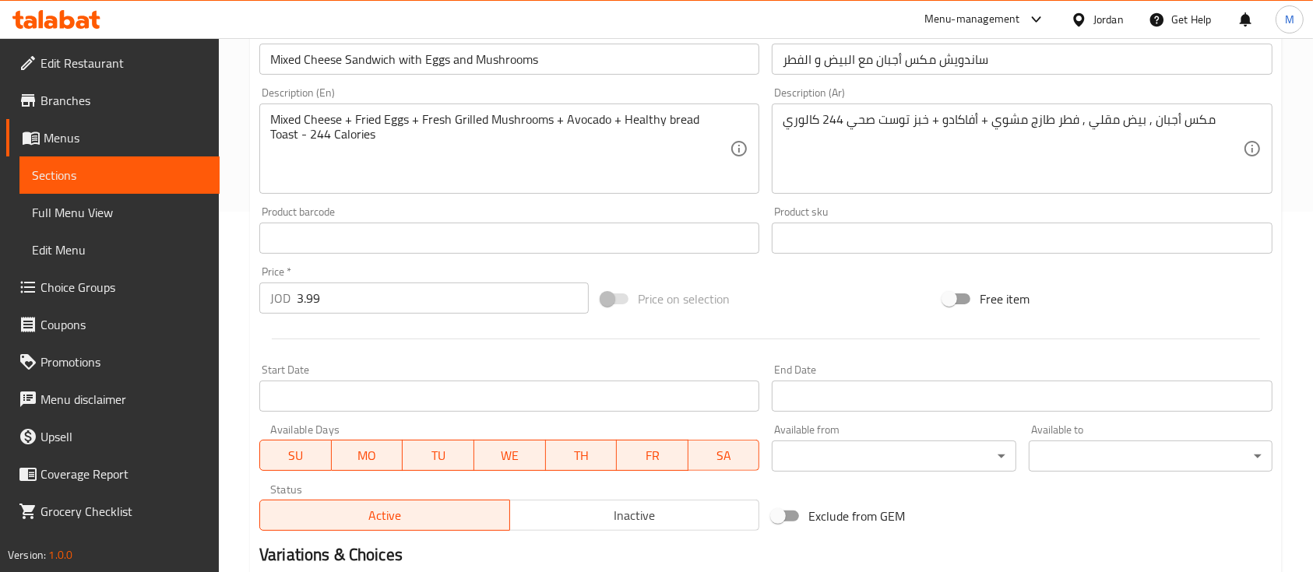
scroll to position [0, 0]
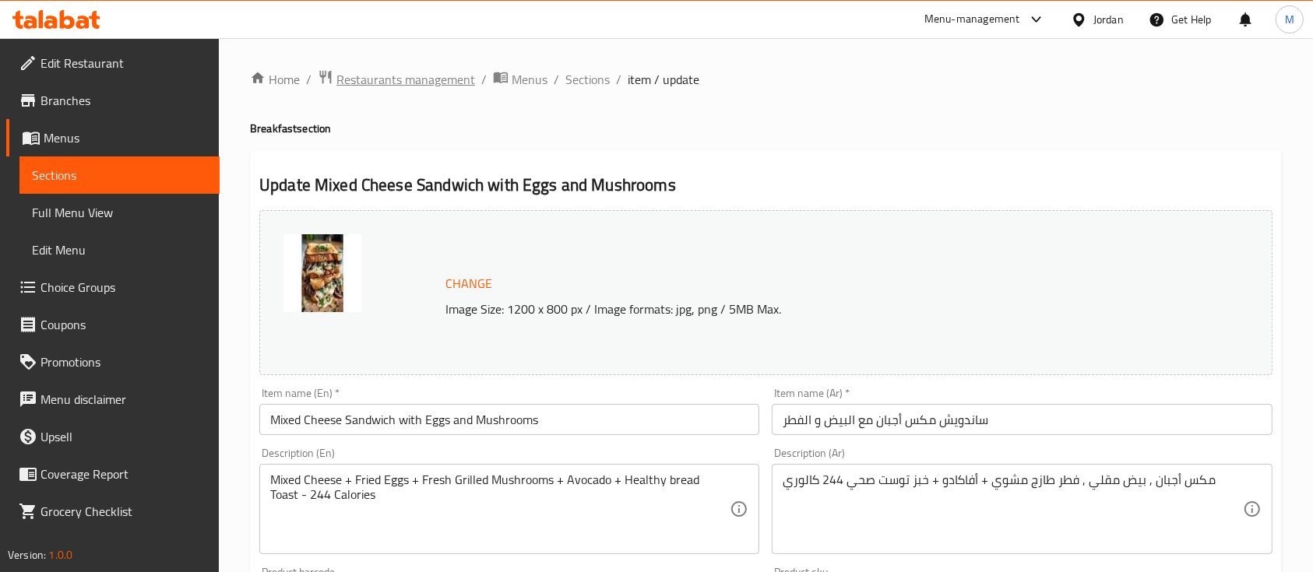
click at [378, 83] on span "Restaurants management" at bounding box center [405, 79] width 139 height 19
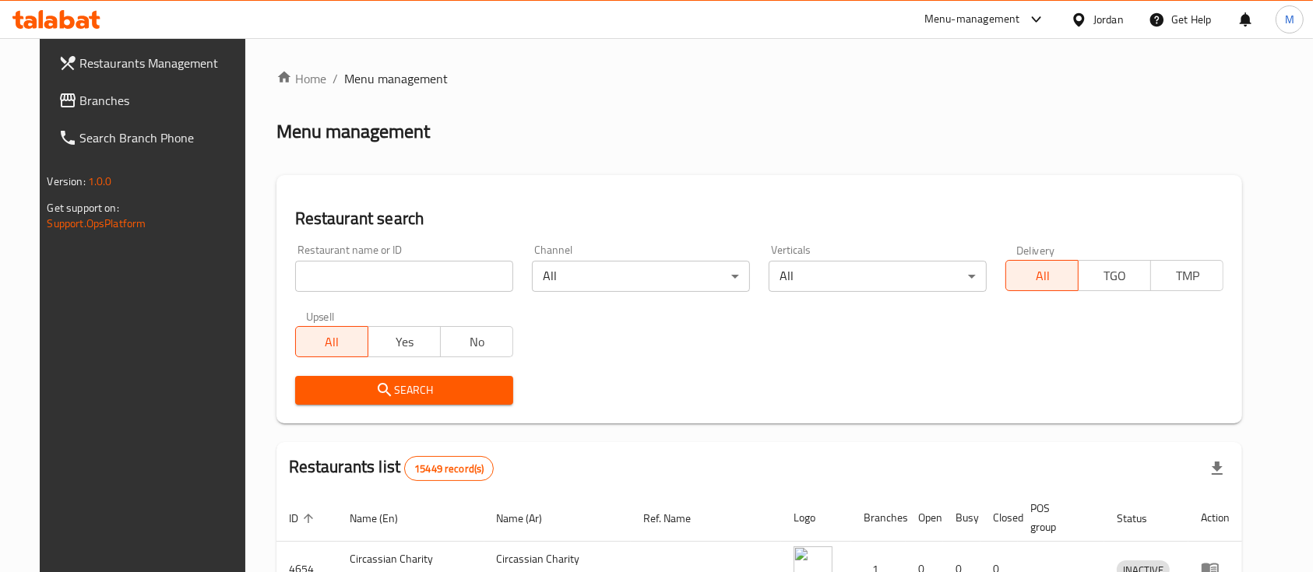
click at [730, 178] on div "Restaurant search Restaurant name or ID Restaurant name or ID Channel All ​ Ver…" at bounding box center [759, 299] width 966 height 248
click at [663, 148] on div "Home / Menu management Menu management Restaurant search Restaurant name or ID …" at bounding box center [759, 520] width 966 height 902
click at [83, 15] on icon at bounding box center [56, 19] width 88 height 19
